Goal: Check status: Check status

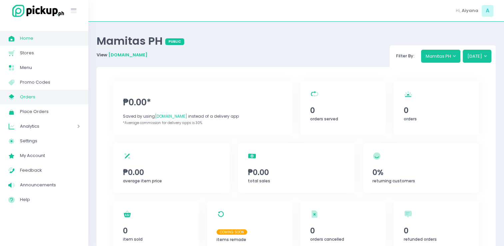
click at [58, 97] on span "Orders" at bounding box center [50, 97] width 60 height 9
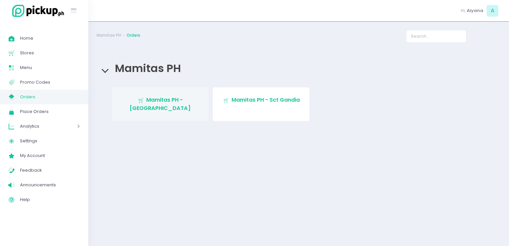
click at [164, 94] on link "Stockholm-icons / Shopping / Cart1 Created with Sketch. Mamitas PH - [GEOGRAPHI…" at bounding box center [160, 104] width 97 height 34
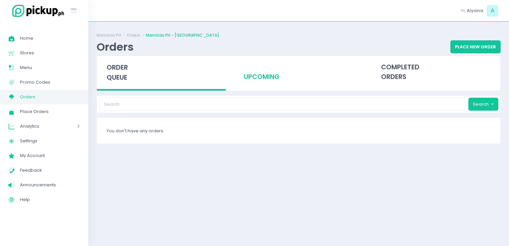
click at [248, 80] on div "upcoming" at bounding box center [298, 72] width 129 height 33
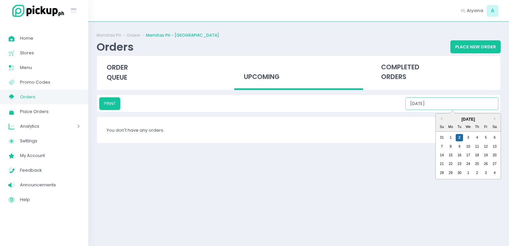
click at [483, 106] on input "[DATE]" at bounding box center [451, 103] width 93 height 13
click at [468, 134] on div "3" at bounding box center [467, 137] width 7 height 7
click at [482, 102] on input "[DATE]" at bounding box center [451, 103] width 93 height 13
click at [476, 136] on div "4" at bounding box center [476, 137] width 7 height 7
click at [482, 104] on input "[DATE]" at bounding box center [451, 103] width 93 height 13
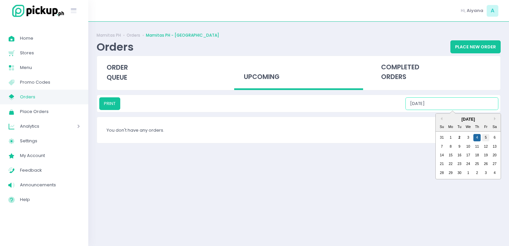
click at [482, 138] on div "5" at bounding box center [485, 137] width 7 height 7
drag, startPoint x: 487, startPoint y: 105, endPoint x: 491, endPoint y: 138, distance: 34.2
click at [491, 110] on div "PRINT [DATE] Previous Month Next Month [DATE] Su Mo Tu We Th Fr Sa 31 1 2 3 4 5…" at bounding box center [298, 103] width 399 height 13
click at [491, 138] on div "6" at bounding box center [494, 137] width 7 height 7
click at [489, 100] on input "[DATE]" at bounding box center [451, 103] width 93 height 13
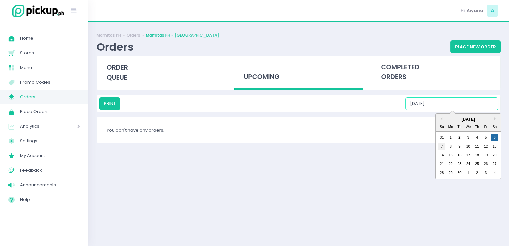
click at [439, 145] on div "7" at bounding box center [441, 146] width 7 height 7
type input "[DATE]"
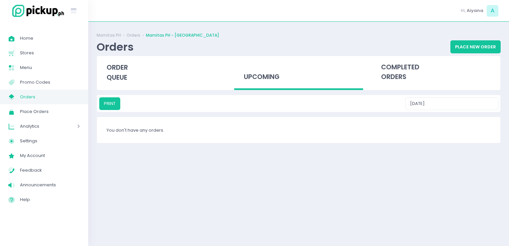
click at [82, 99] on link "My Store Created with Sketch. Orders" at bounding box center [44, 97] width 88 height 15
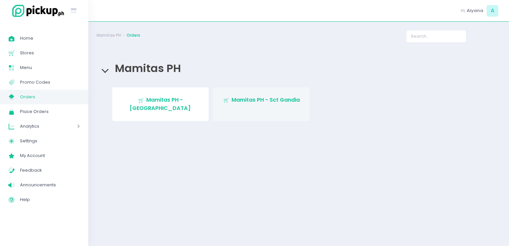
click at [235, 104] on span "Mamitas PH - Sct Gandia" at bounding box center [265, 100] width 68 height 8
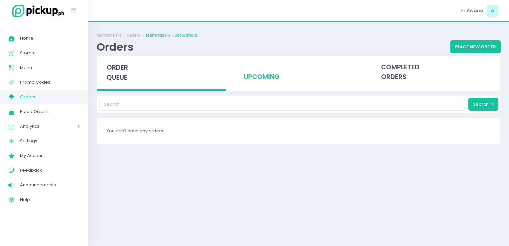
click at [260, 85] on div "upcoming" at bounding box center [298, 72] width 129 height 33
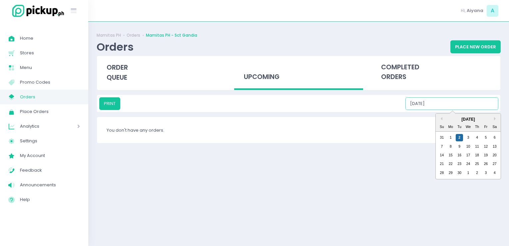
click at [451, 104] on input "[DATE]" at bounding box center [451, 103] width 93 height 13
click at [466, 135] on div "3" at bounding box center [467, 137] width 7 height 7
drag, startPoint x: 467, startPoint y: 100, endPoint x: 477, endPoint y: 141, distance: 41.7
click at [477, 110] on div "PRINT [DATE] Previous Month Next Month [DATE] Su Mo Tu We Th Fr Sa 31 1 2 3 4 5…" at bounding box center [298, 103] width 399 height 13
click at [477, 141] on div "31 1 2 3 4 5 6" at bounding box center [468, 137] width 62 height 9
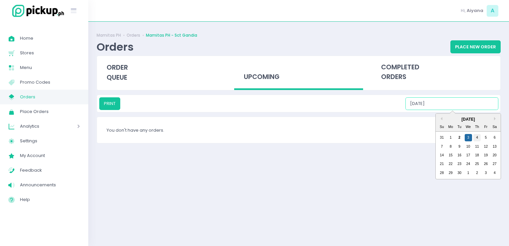
click at [477, 139] on div "4" at bounding box center [476, 137] width 7 height 7
drag, startPoint x: 484, startPoint y: 101, endPoint x: 486, endPoint y: 139, distance: 38.7
click at [486, 110] on div "PRINT [DATE] Previous Month Next Month [DATE] Su Mo Tu We Th Fr Sa 31 1 2 3 4 5…" at bounding box center [298, 103] width 399 height 13
click at [486, 139] on div "5" at bounding box center [485, 137] width 7 height 7
click at [483, 106] on input "[DATE]" at bounding box center [451, 103] width 93 height 13
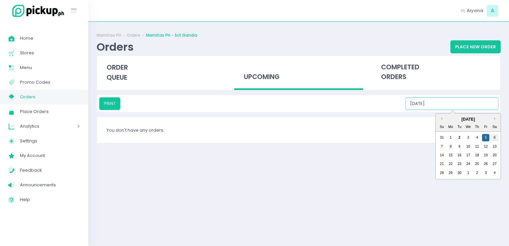
click at [493, 134] on div "6" at bounding box center [494, 137] width 7 height 7
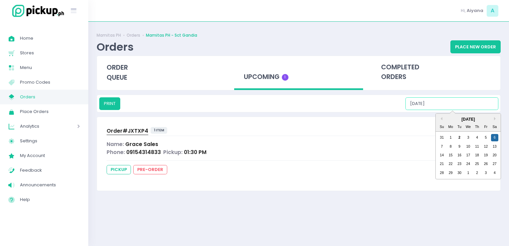
drag, startPoint x: 485, startPoint y: 103, endPoint x: 445, endPoint y: 147, distance: 59.9
click at [445, 110] on div "PRINT [DATE] Previous Month Next Month [DATE] Su Mo Tu We Th Fr Sa 31 1 2 3 4 5…" at bounding box center [298, 103] width 399 height 13
drag, startPoint x: 445, startPoint y: 147, endPoint x: 441, endPoint y: 146, distance: 4.6
click at [441, 146] on div "7 8 9 10 11 12 13" at bounding box center [468, 146] width 62 height 9
click at [441, 146] on div "7" at bounding box center [441, 146] width 7 height 7
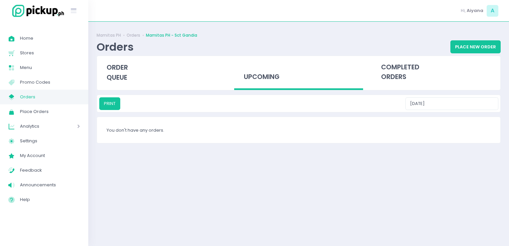
drag, startPoint x: 459, startPoint y: 111, endPoint x: 458, endPoint y: 102, distance: 8.8
click at [458, 102] on div "PRINT [DATE]" at bounding box center [298, 103] width 403 height 17
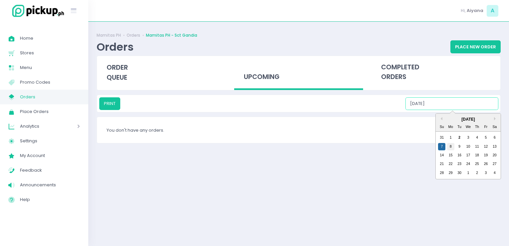
drag, startPoint x: 458, startPoint y: 102, endPoint x: 450, endPoint y: 144, distance: 43.0
click at [450, 110] on div "PRINT [DATE] Previous Month Next Month [DATE] Su Mo Tu We Th Fr Sa 31 1 2 3 4 5…" at bounding box center [298, 103] width 399 height 13
click at [450, 144] on div "8" at bounding box center [450, 146] width 7 height 7
drag, startPoint x: 472, startPoint y: 102, endPoint x: 461, endPoint y: 144, distance: 43.8
click at [461, 110] on div "PRINT [DATE] Previous Month Next Month [DATE] Su Mo Tu We Th Fr Sa 31 1 2 3 4 5…" at bounding box center [298, 103] width 399 height 13
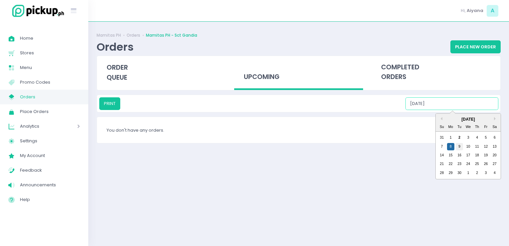
click at [461, 144] on div "9" at bounding box center [458, 146] width 7 height 7
drag, startPoint x: 471, startPoint y: 104, endPoint x: 467, endPoint y: 144, distance: 39.8
click at [467, 110] on div "PRINT [DATE] Previous Month Next Month [DATE] Su Mo Tu We Th Fr Sa 31 1 2 3 4 5…" at bounding box center [298, 103] width 399 height 13
click at [467, 144] on div "10" at bounding box center [467, 146] width 7 height 7
type input "[DATE]"
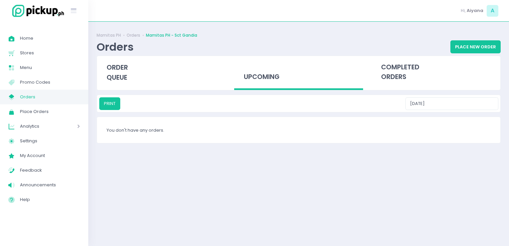
click at [60, 103] on link "My Store Created with Sketch. Orders" at bounding box center [44, 97] width 88 height 15
